Goal: Information Seeking & Learning: Find specific fact

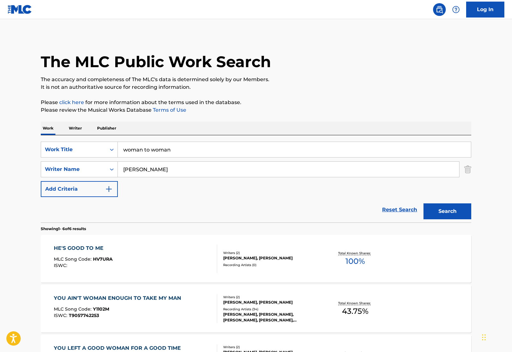
click at [69, 127] on p "Writer" at bounding box center [75, 128] width 17 height 13
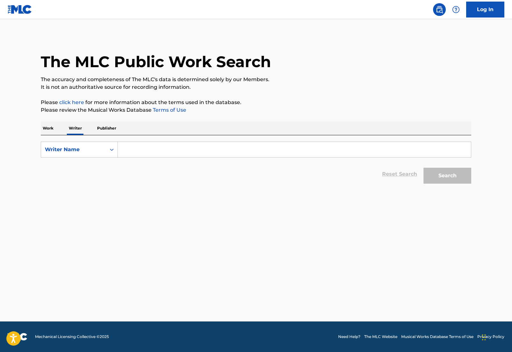
click at [50, 131] on p "Work" at bounding box center [48, 128] width 15 height 13
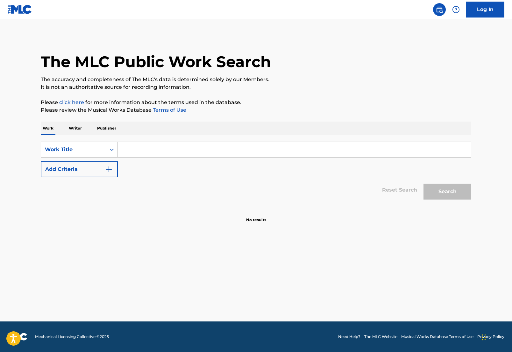
click at [154, 152] on input "Search Form" at bounding box center [294, 149] width 353 height 15
type input "woman to woman"
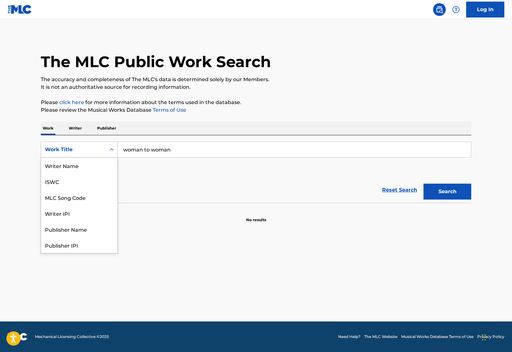
click at [77, 152] on div "Work Title" at bounding box center [73, 150] width 57 height 8
click at [422, 191] on div "Search" at bounding box center [445, 189] width 51 height 25
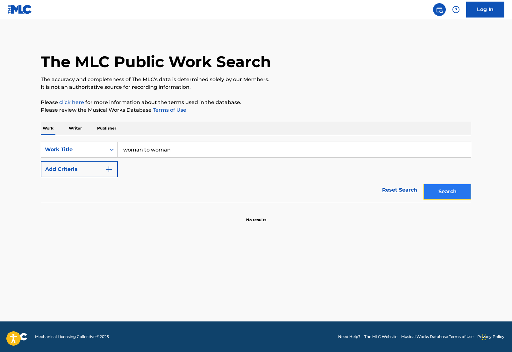
click at [436, 192] on button "Search" at bounding box center [447, 192] width 48 height 16
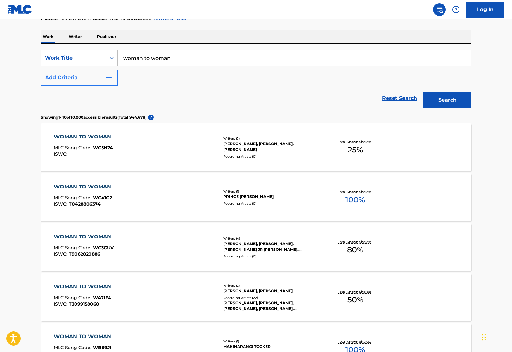
scroll to position [91, 0]
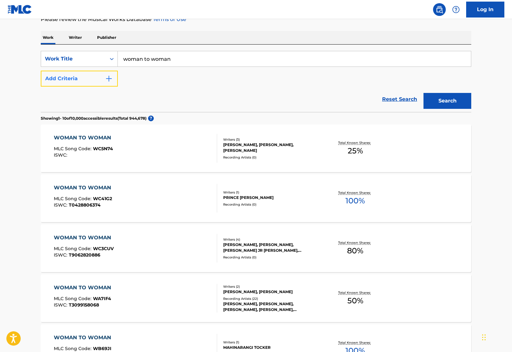
click at [91, 71] on button "Add Criteria" at bounding box center [79, 79] width 77 height 16
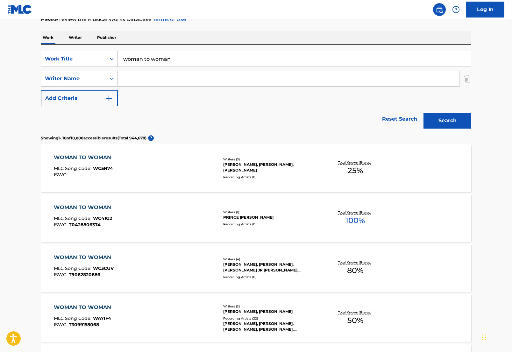
click at [149, 77] on input "Search Form" at bounding box center [288, 78] width 341 height 15
type input "[PERSON_NAME]"
click at [423, 113] on button "Search" at bounding box center [447, 121] width 48 height 16
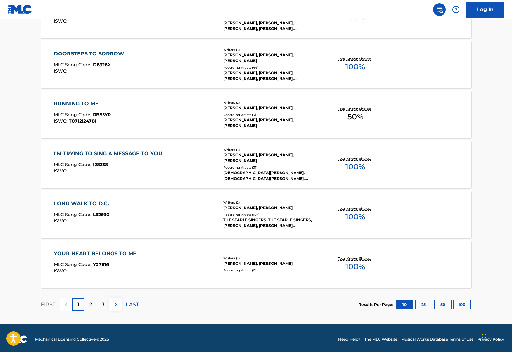
scroll to position [447, 0]
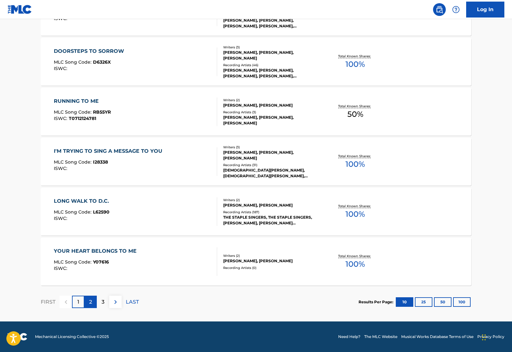
click at [87, 299] on div "2" at bounding box center [90, 302] width 12 height 12
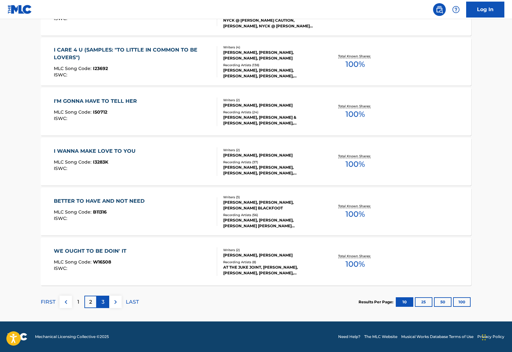
click at [101, 304] on div "3" at bounding box center [103, 302] width 12 height 12
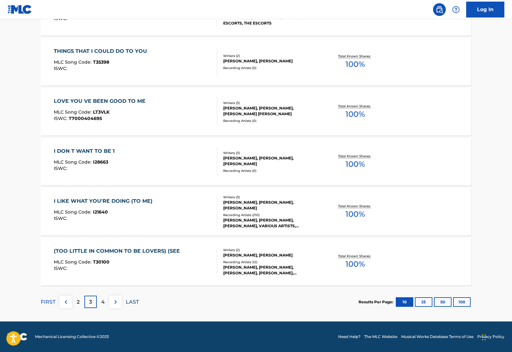
click at [126, 302] on p "LAST" at bounding box center [132, 302] width 13 height 8
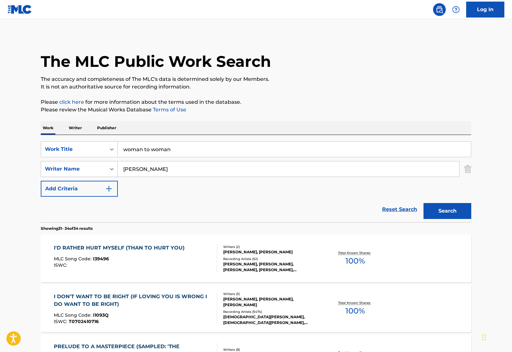
scroll to position [147, 0]
